Goal: Task Accomplishment & Management: Manage account settings

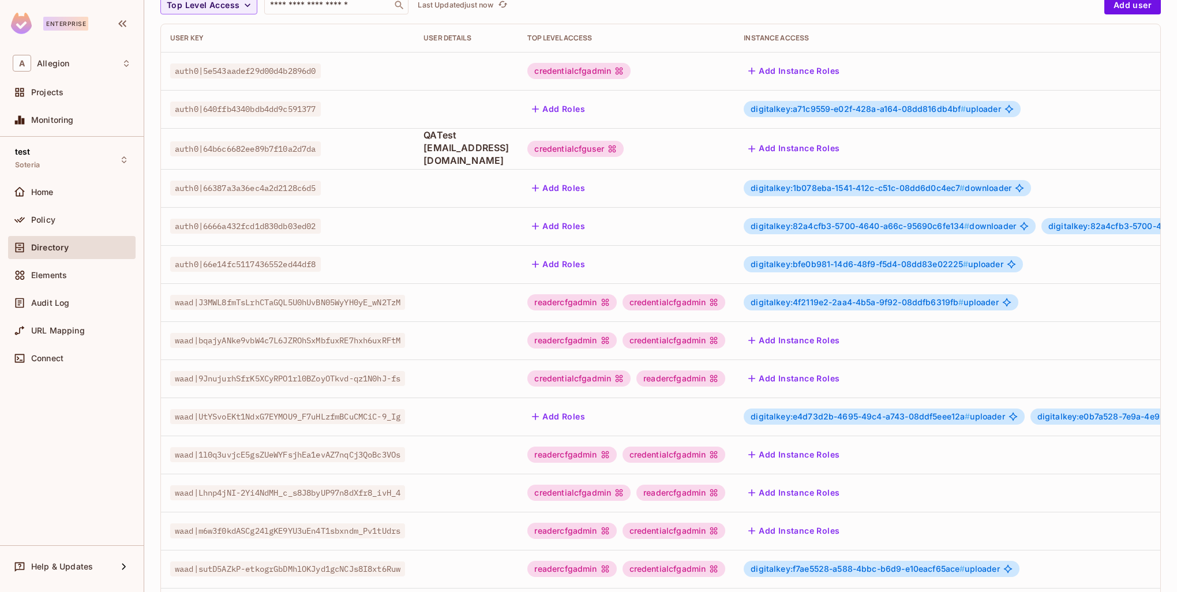
scroll to position [222, 0]
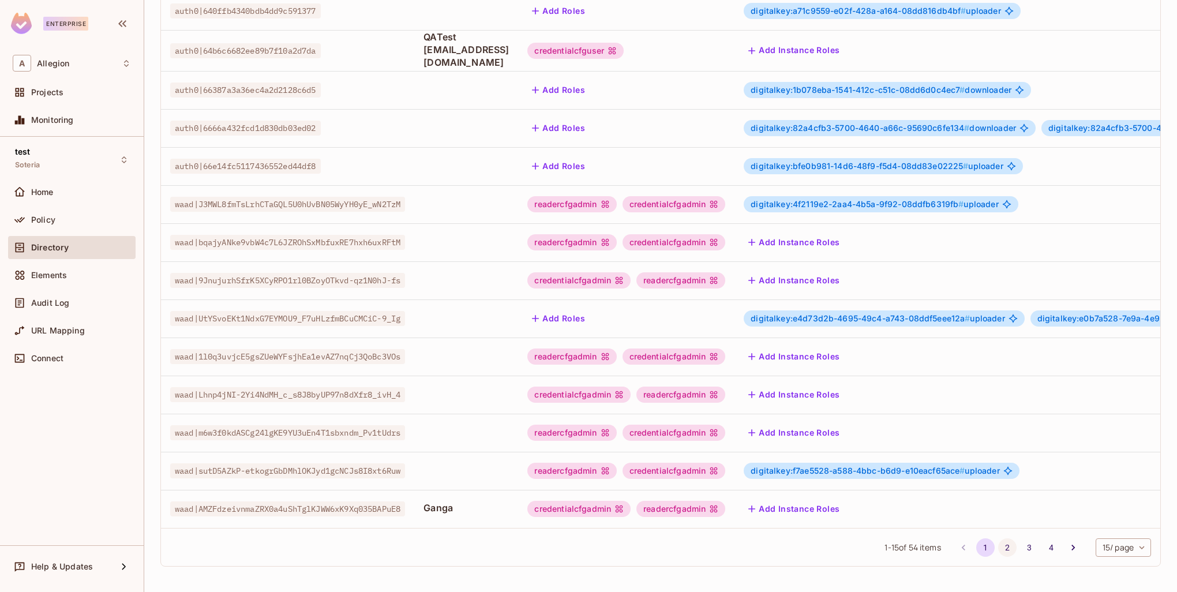
click at [1000, 550] on button "2" at bounding box center [1008, 548] width 18 height 18
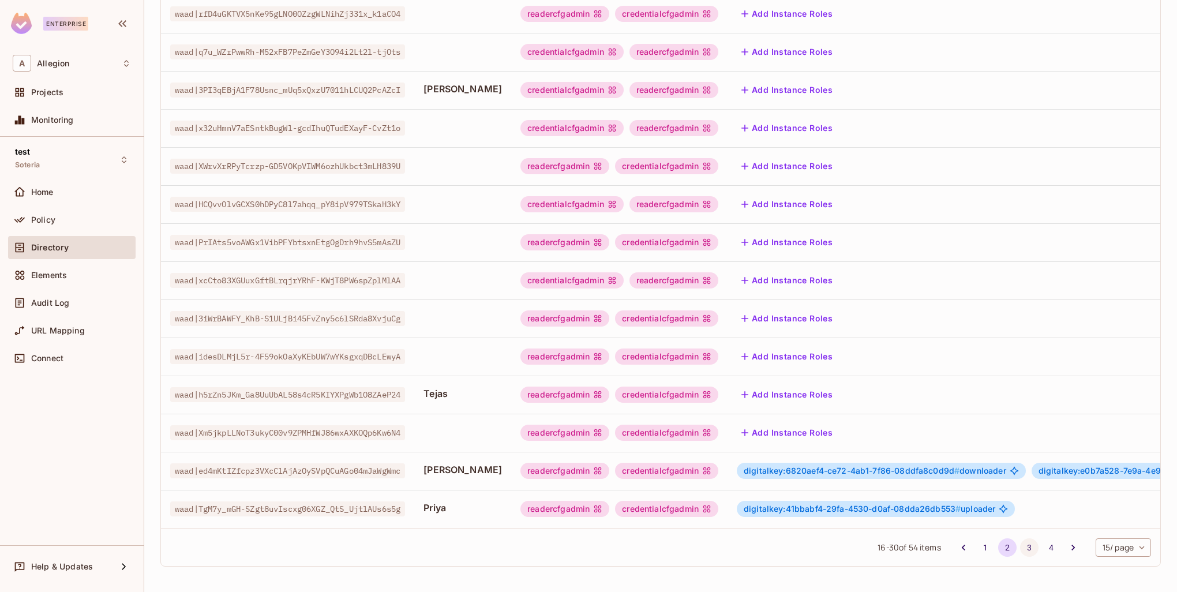
click at [1022, 548] on button "3" at bounding box center [1029, 548] width 18 height 18
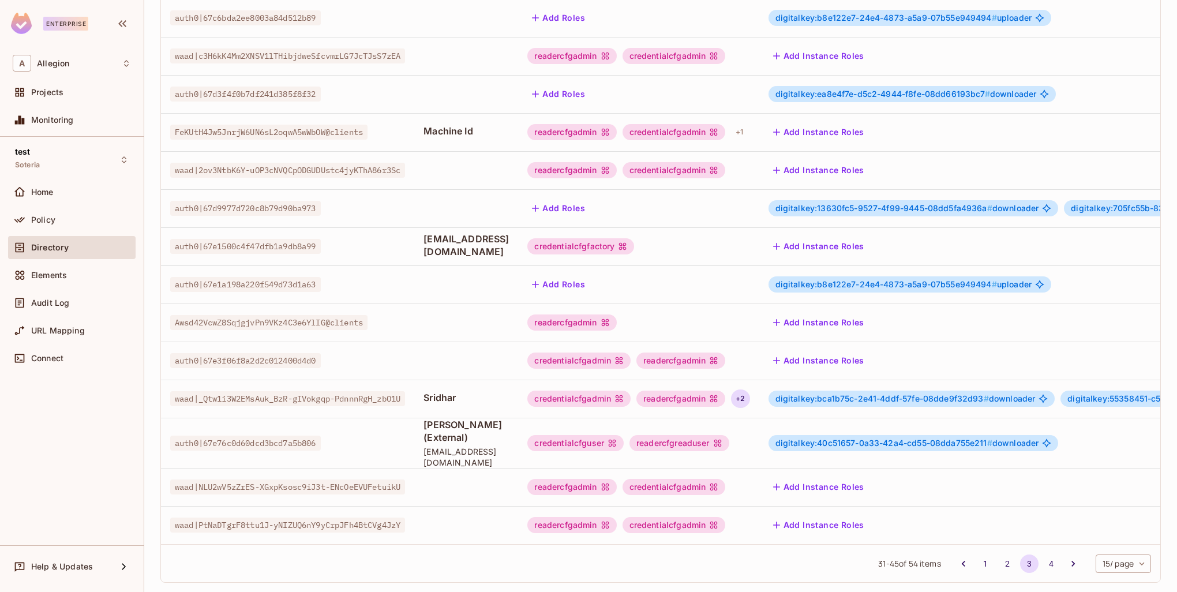
click at [750, 390] on div "+ 2" at bounding box center [740, 399] width 18 height 18
click at [768, 390] on div at bounding box center [588, 296] width 1177 height 592
click at [719, 394] on icon at bounding box center [713, 398] width 9 height 9
click at [850, 394] on span "digitalkey:bca1b75c-2e41-4ddf-57fe-08dde9f32d93 #" at bounding box center [883, 399] width 214 height 10
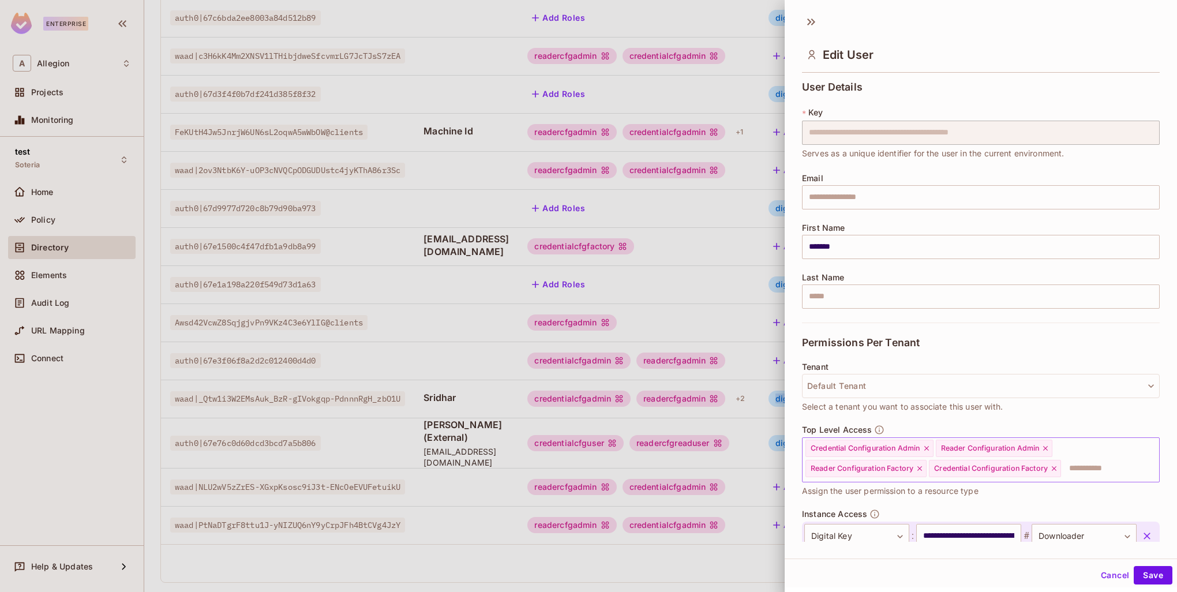
click at [1057, 470] on icon at bounding box center [1054, 469] width 8 height 8
click at [921, 466] on icon at bounding box center [920, 469] width 8 height 8
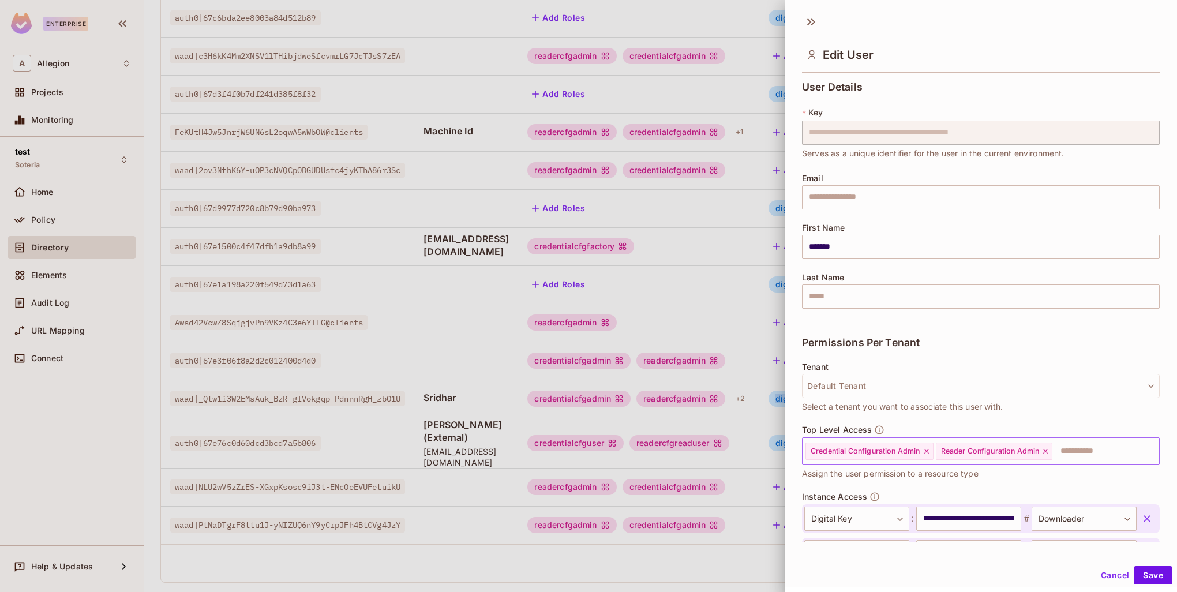
click at [1089, 457] on input "text" at bounding box center [1096, 451] width 84 height 23
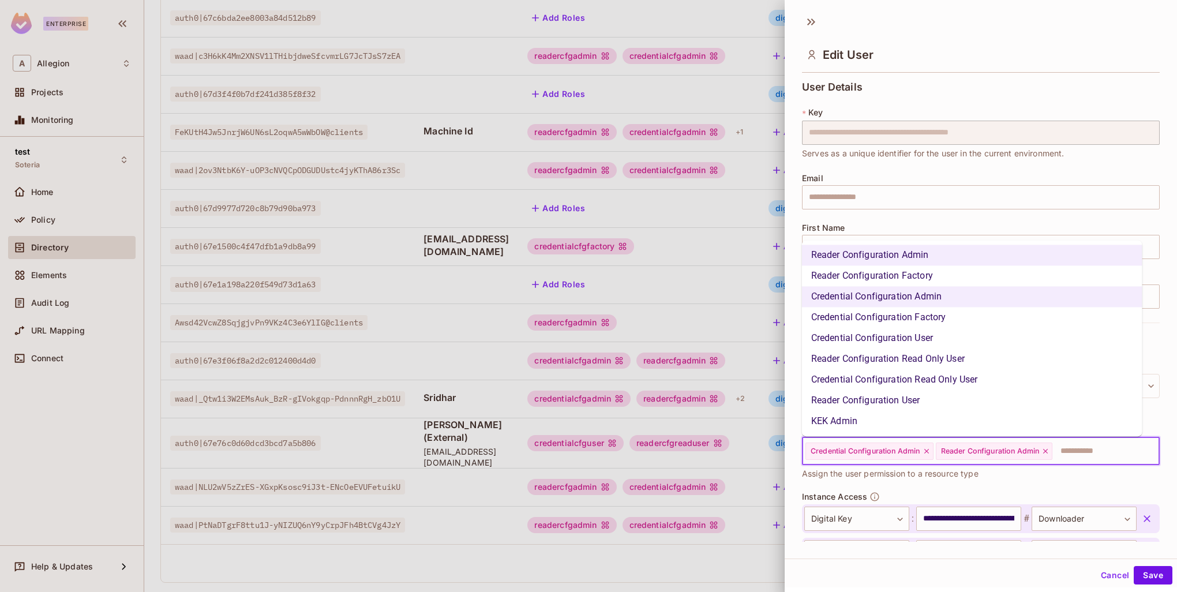
click at [881, 424] on li "KEK Admin" at bounding box center [972, 421] width 341 height 21
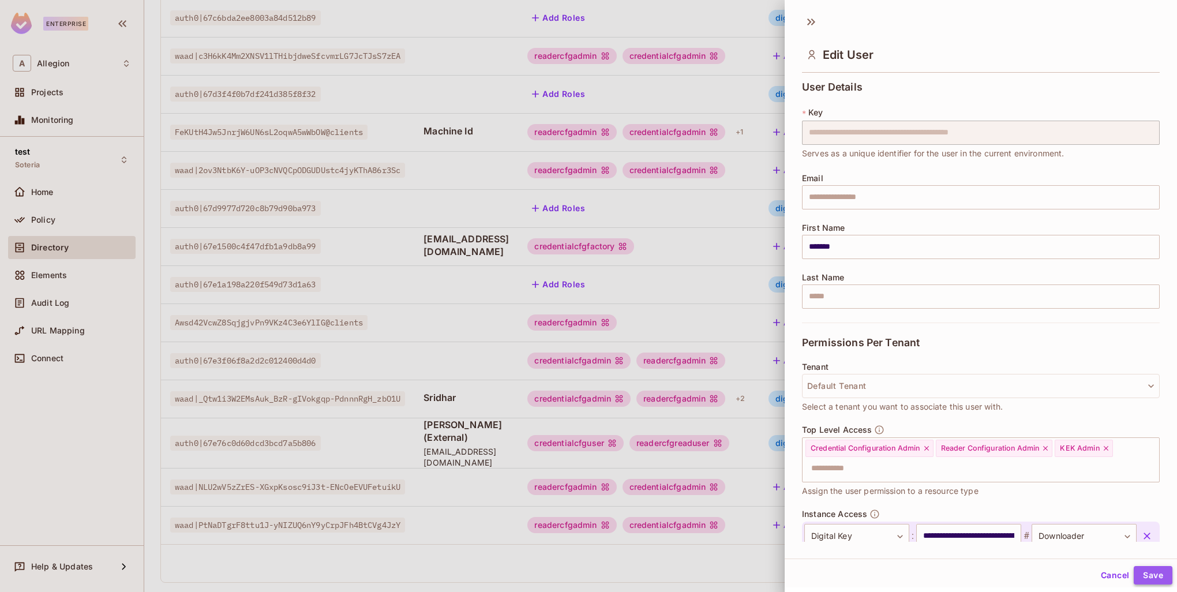
click at [1143, 577] on button "Save" at bounding box center [1153, 575] width 39 height 18
